Goal: Information Seeking & Learning: Learn about a topic

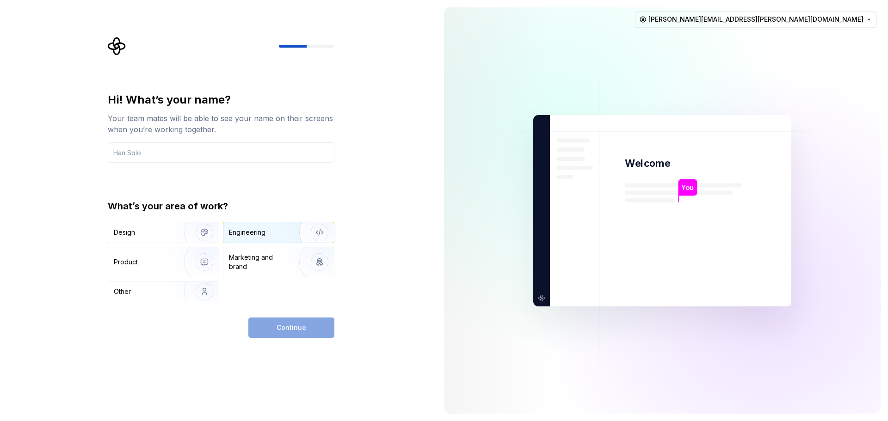
click at [283, 238] on div "Engineering" at bounding box center [278, 232] width 111 height 20
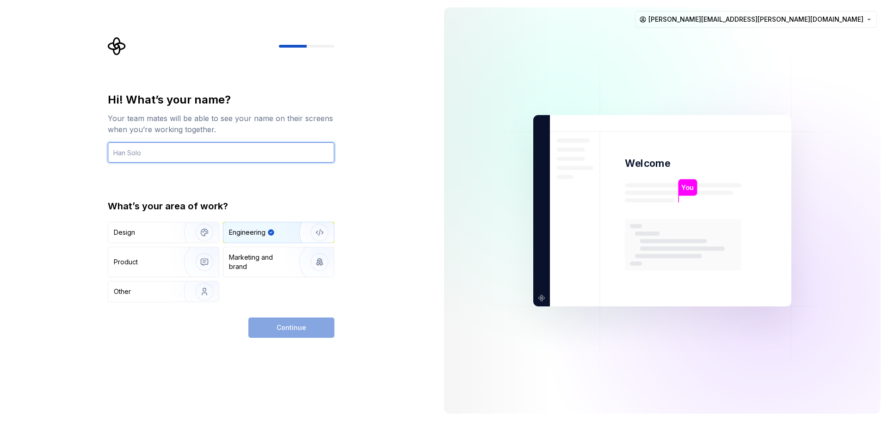
click at [155, 159] on input "text" at bounding box center [221, 152] width 227 height 20
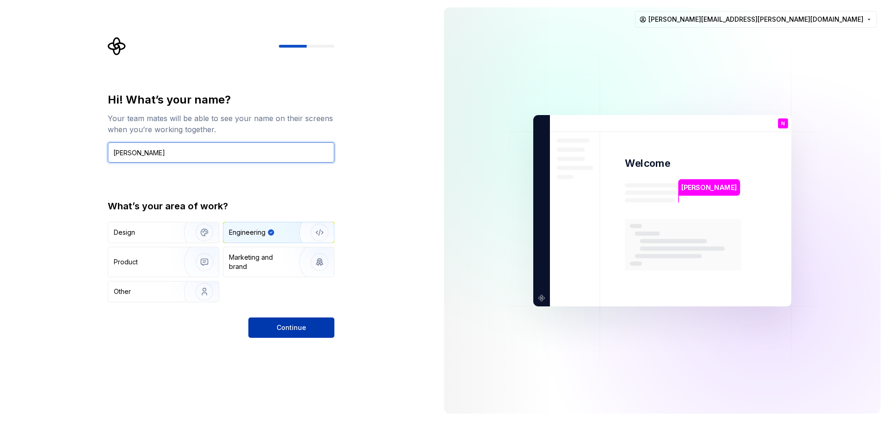
type input "Nihal"
drag, startPoint x: 266, startPoint y: 319, endPoint x: 274, endPoint y: 333, distance: 16.4
click at [274, 333] on button "Continue" at bounding box center [291, 328] width 86 height 20
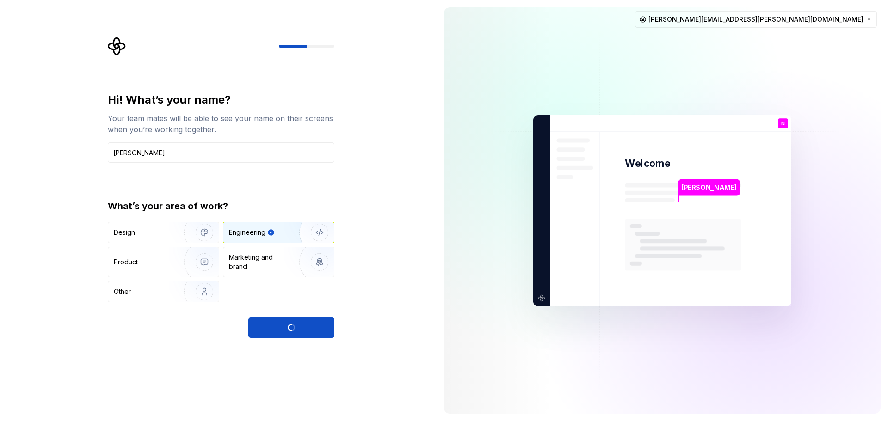
click at [275, 333] on div "Continue" at bounding box center [291, 328] width 86 height 20
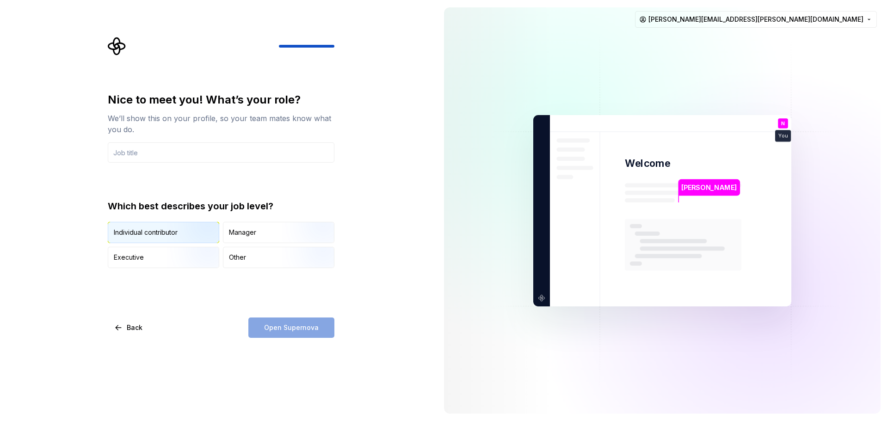
click at [149, 236] on div "Individual contributor" at bounding box center [146, 232] width 64 height 9
click at [148, 142] on div "Nice to meet you! What’s your role? We’ll show this on your profile, so your te…" at bounding box center [221, 128] width 227 height 70
click at [150, 147] on input "text" at bounding box center [221, 152] width 227 height 20
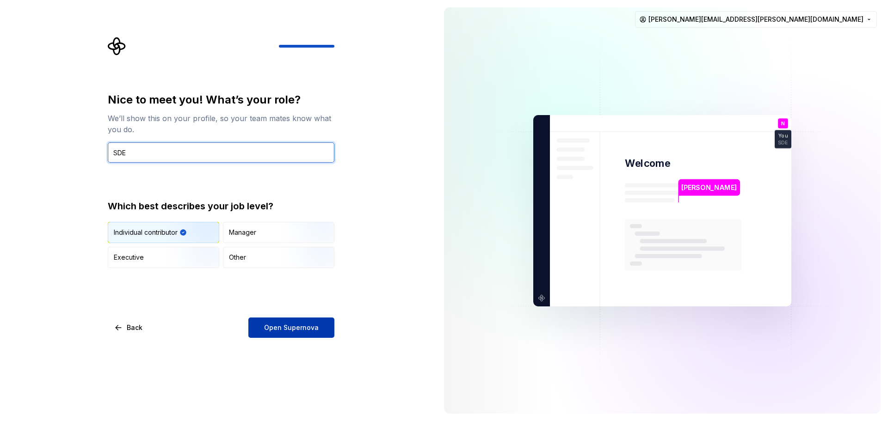
type input "SDE"
click at [285, 321] on button "Open Supernova" at bounding box center [291, 328] width 86 height 20
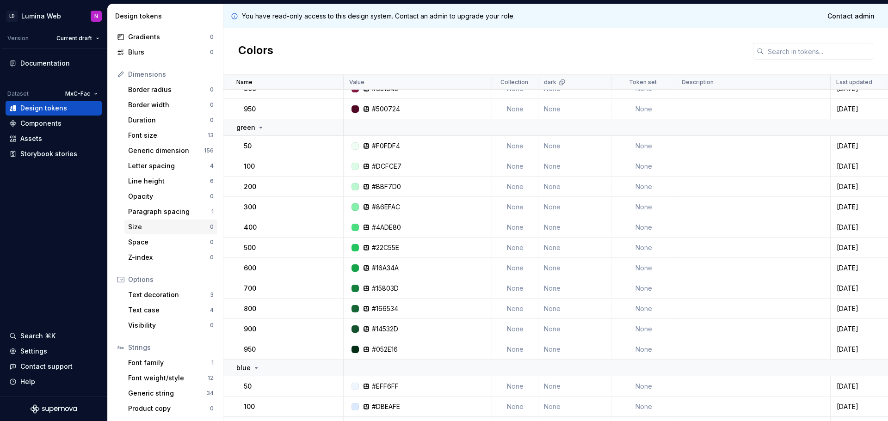
scroll to position [85, 0]
click at [46, 154] on div "Storybook stories" at bounding box center [48, 153] width 57 height 9
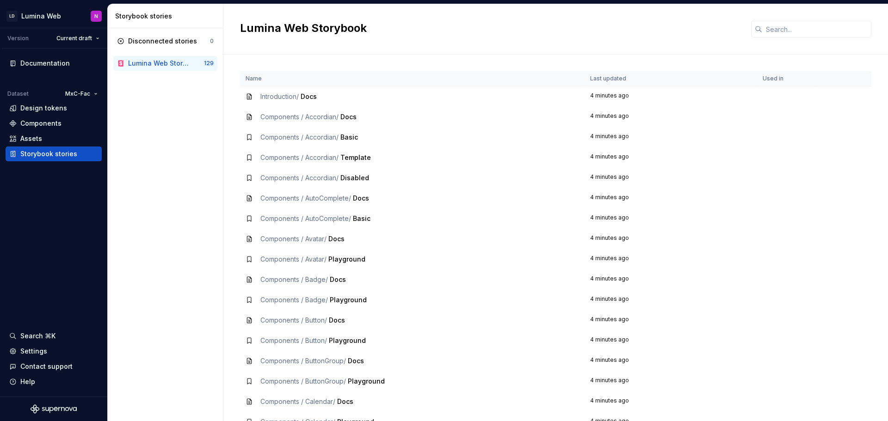
click at [306, 114] on span "Components / Accordian /" at bounding box center [299, 117] width 78 height 8
click at [585, 116] on td "4 minutes ago" at bounding box center [671, 117] width 173 height 20
click at [254, 117] on div "Components / Accordian / Docs" at bounding box center [412, 116] width 333 height 9
click at [249, 119] on icon at bounding box center [249, 116] width 7 height 7
click at [352, 119] on span "Docs" at bounding box center [348, 117] width 16 height 8
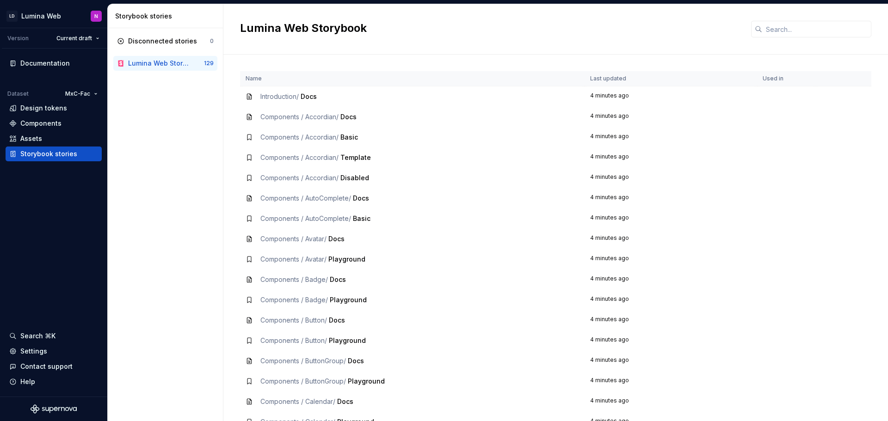
click at [327, 123] on td "Components / Accordian / Docs" at bounding box center [412, 117] width 345 height 20
click at [325, 123] on td "Components / Accordian / Docs" at bounding box center [412, 117] width 345 height 20
click at [304, 121] on div "Components / Accordian / Docs" at bounding box center [308, 116] width 96 height 9
click at [179, 65] on div "Lumina Web Storybook" at bounding box center [158, 63] width 61 height 9
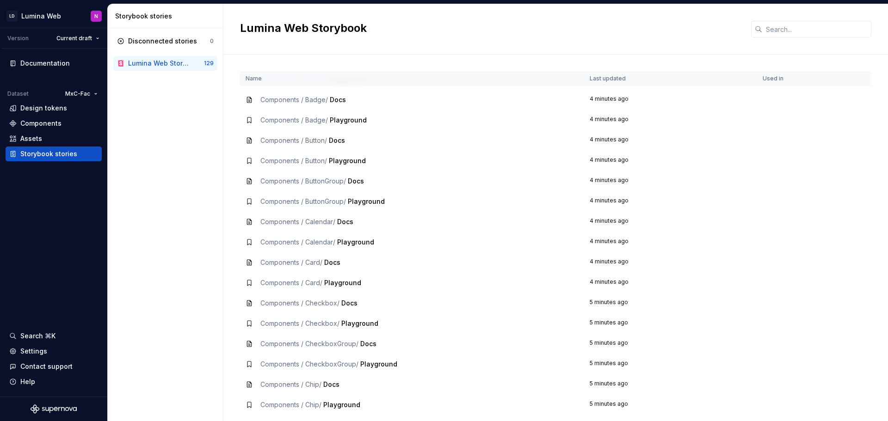
scroll to position [278, 0]
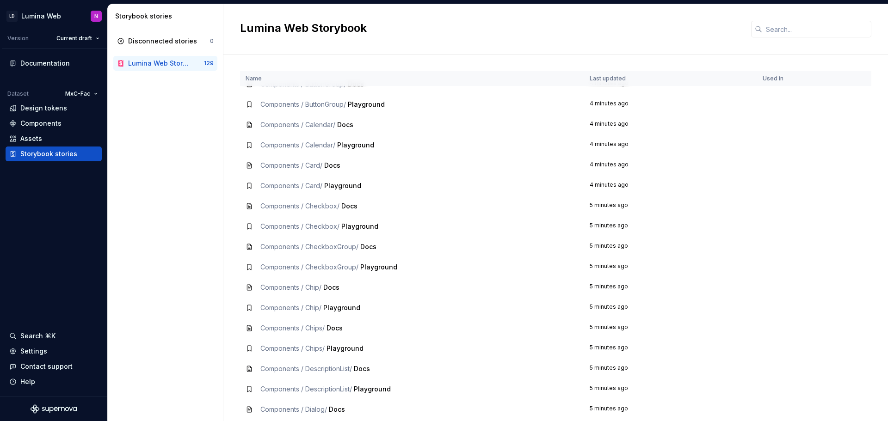
click at [337, 350] on span "Playground" at bounding box center [345, 349] width 37 height 8
click at [346, 359] on td "Components / DescriptionList / Docs" at bounding box center [412, 369] width 344 height 20
click at [313, 350] on span "Components / Chips /" at bounding box center [292, 349] width 64 height 8
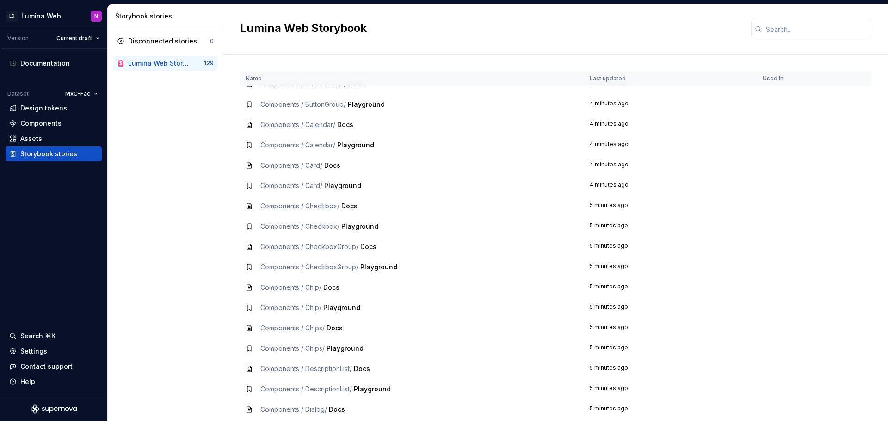
click at [314, 368] on span "Components / DescriptionList /" at bounding box center [306, 369] width 92 height 8
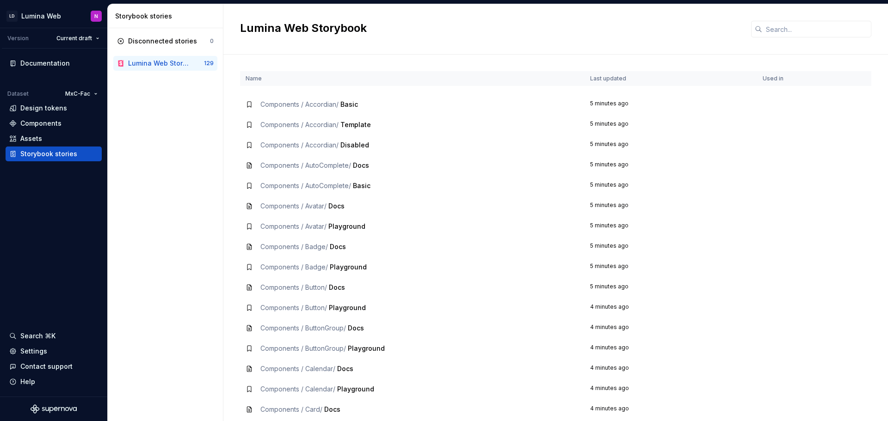
scroll to position [0, 0]
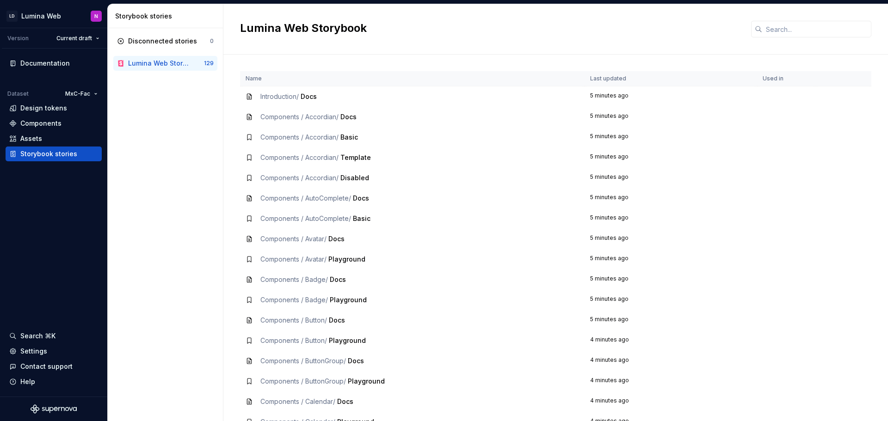
click at [600, 96] on td "5 minutes ago" at bounding box center [671, 96] width 173 height 21
click at [343, 336] on div "Components / Button / Playground" at bounding box center [312, 340] width 105 height 9
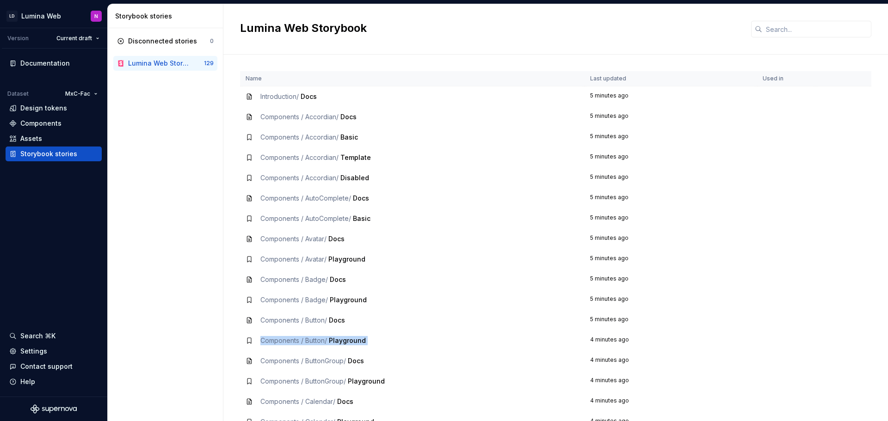
click at [344, 338] on span "Playground" at bounding box center [347, 341] width 37 height 8
click at [247, 341] on icon at bounding box center [249, 341] width 4 height 6
click at [250, 360] on icon at bounding box center [249, 361] width 4 height 6
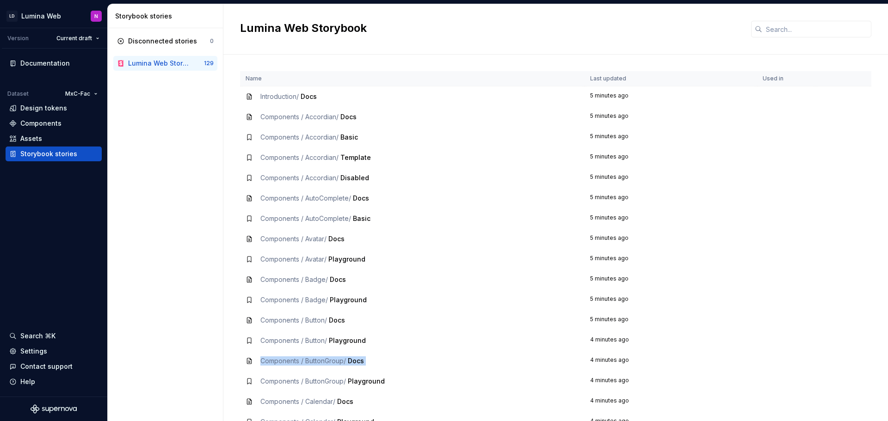
click at [250, 360] on icon at bounding box center [249, 361] width 4 height 6
click at [244, 94] on td "Introduction / Docs" at bounding box center [412, 96] width 345 height 21
click at [246, 94] on icon at bounding box center [249, 96] width 7 height 7
click at [173, 43] on div "Disconnected stories" at bounding box center [162, 41] width 69 height 9
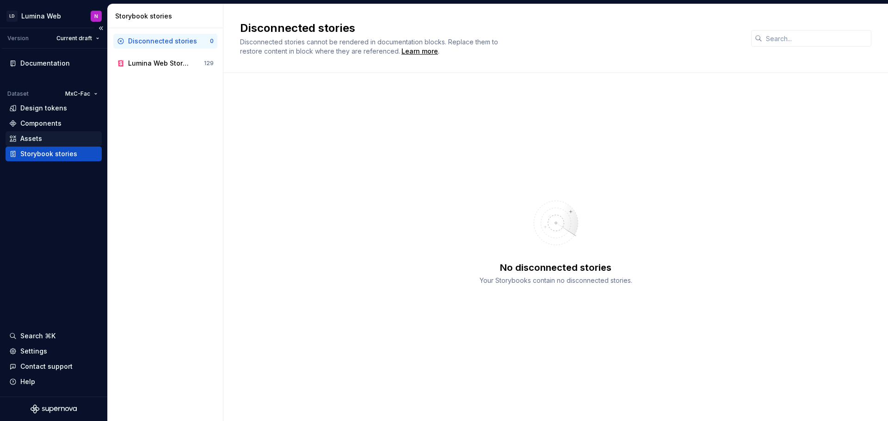
click at [51, 140] on div "Assets" at bounding box center [53, 138] width 89 height 9
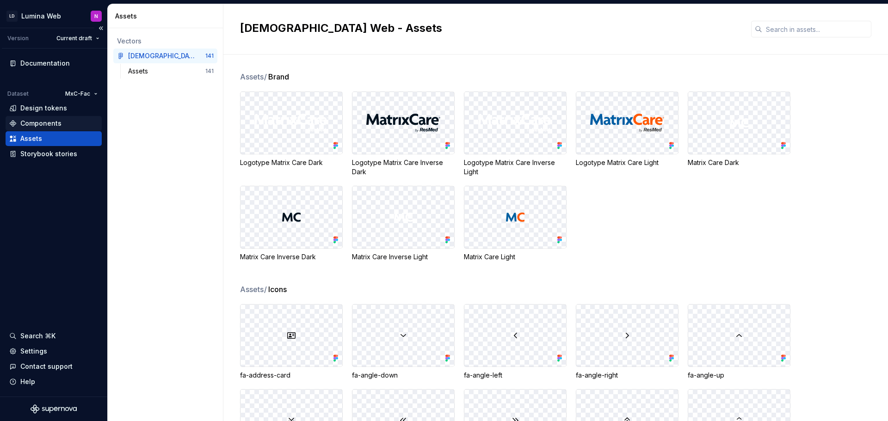
click at [42, 125] on div "Components" at bounding box center [40, 123] width 41 height 9
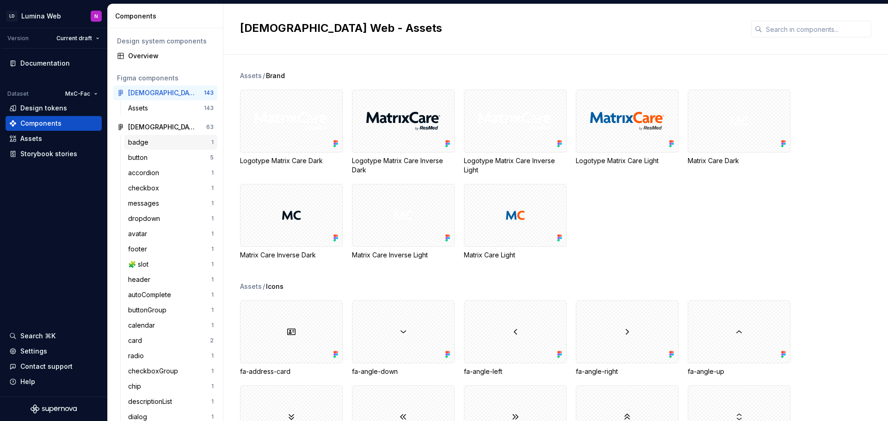
click at [130, 142] on div "badge" at bounding box center [140, 142] width 24 height 9
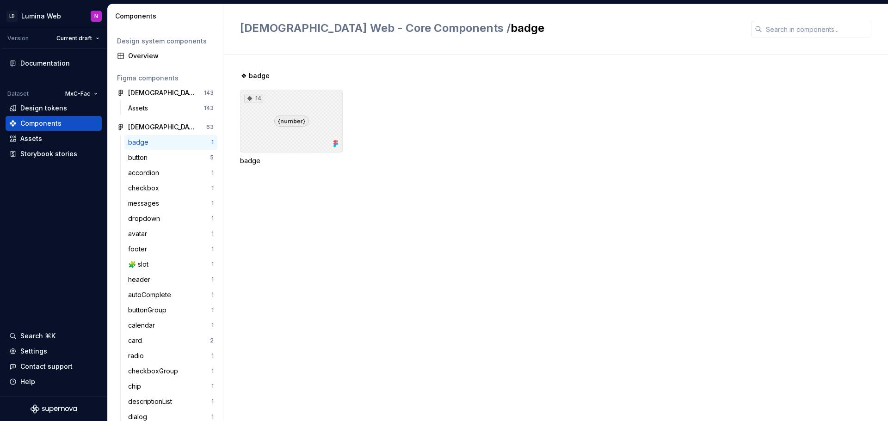
click at [307, 142] on div "14" at bounding box center [291, 121] width 103 height 63
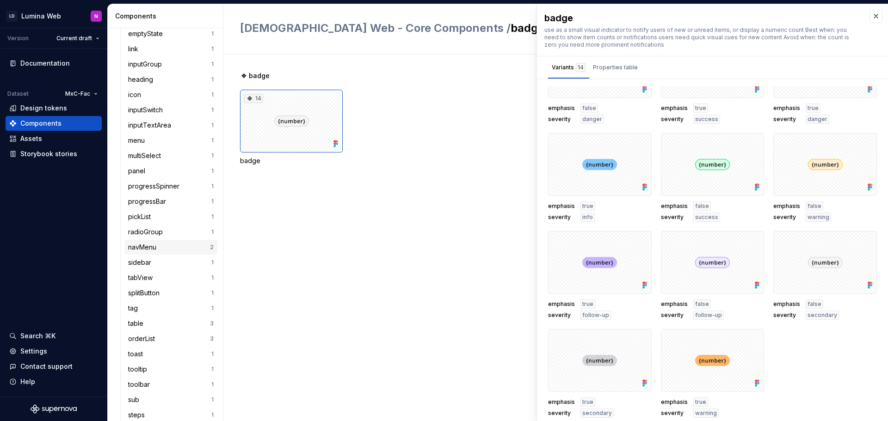
scroll to position [535, 0]
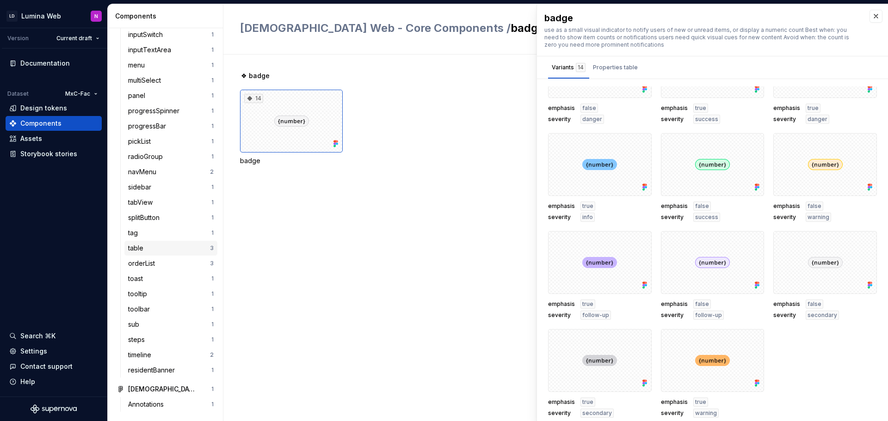
click at [160, 242] on div "table 3" at bounding box center [170, 248] width 93 height 15
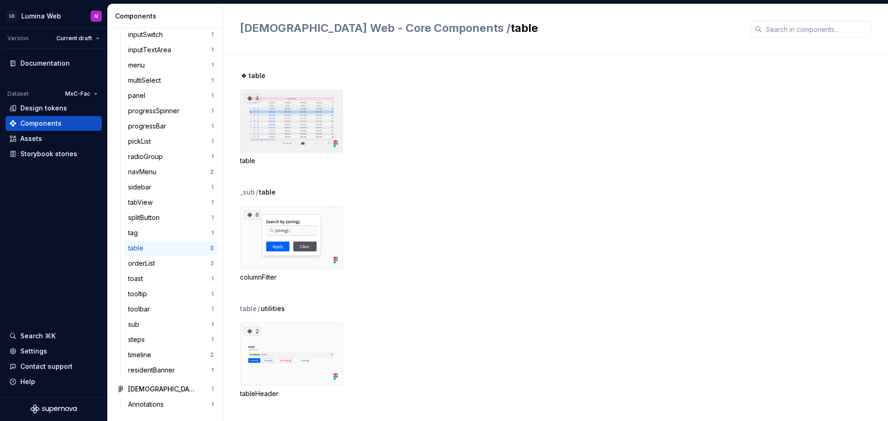
click at [261, 120] on div "4" at bounding box center [291, 121] width 103 height 63
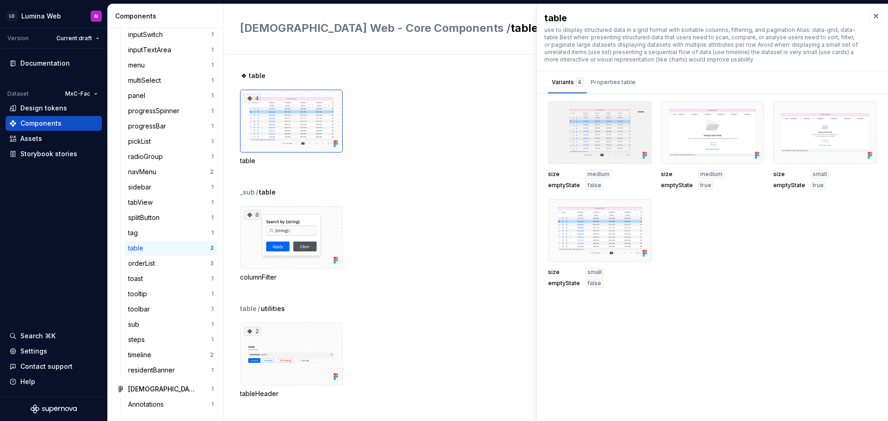
click at [610, 129] on div at bounding box center [600, 132] width 104 height 63
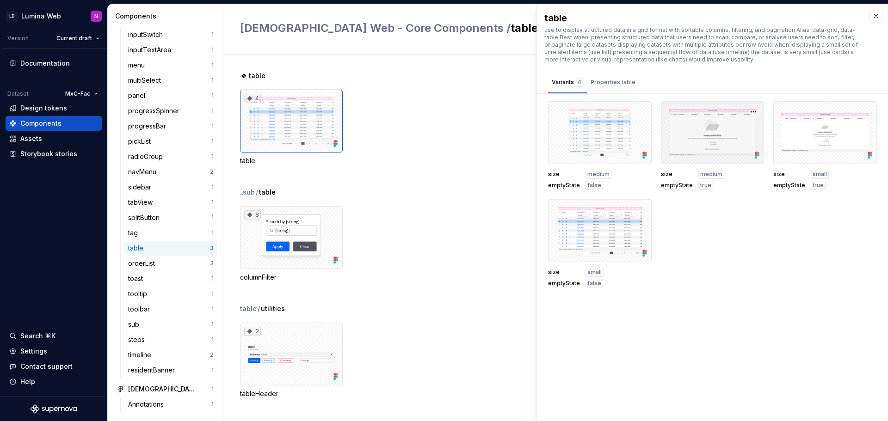
click at [692, 130] on div at bounding box center [713, 132] width 104 height 63
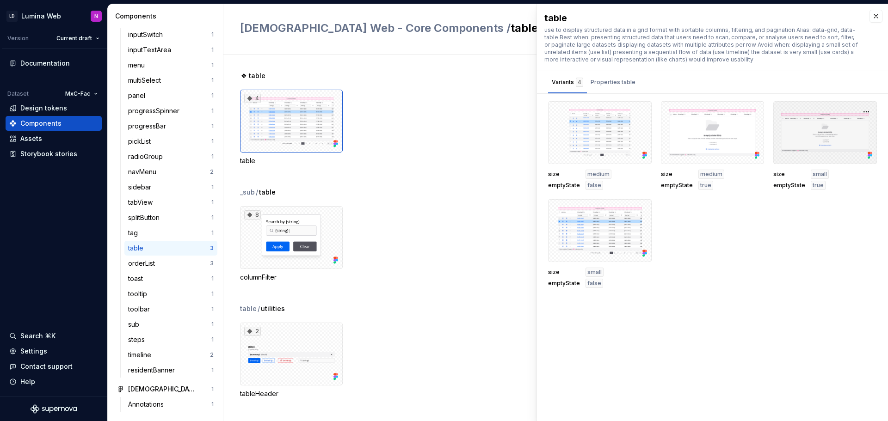
click at [832, 143] on div at bounding box center [825, 132] width 104 height 63
